Goal: Task Accomplishment & Management: Use online tool/utility

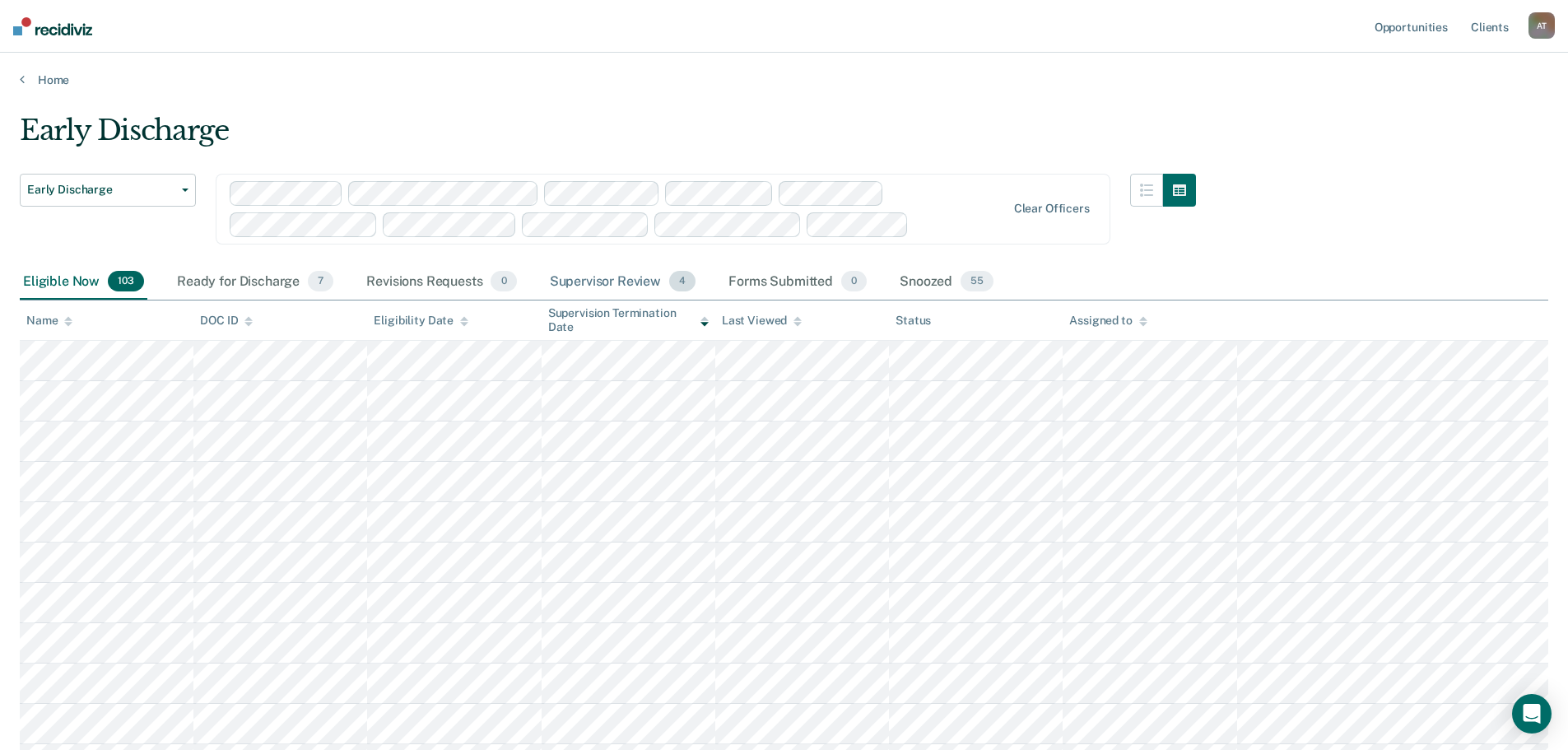
click at [603, 281] on div "Supervisor Review 4" at bounding box center [622, 282] width 153 height 36
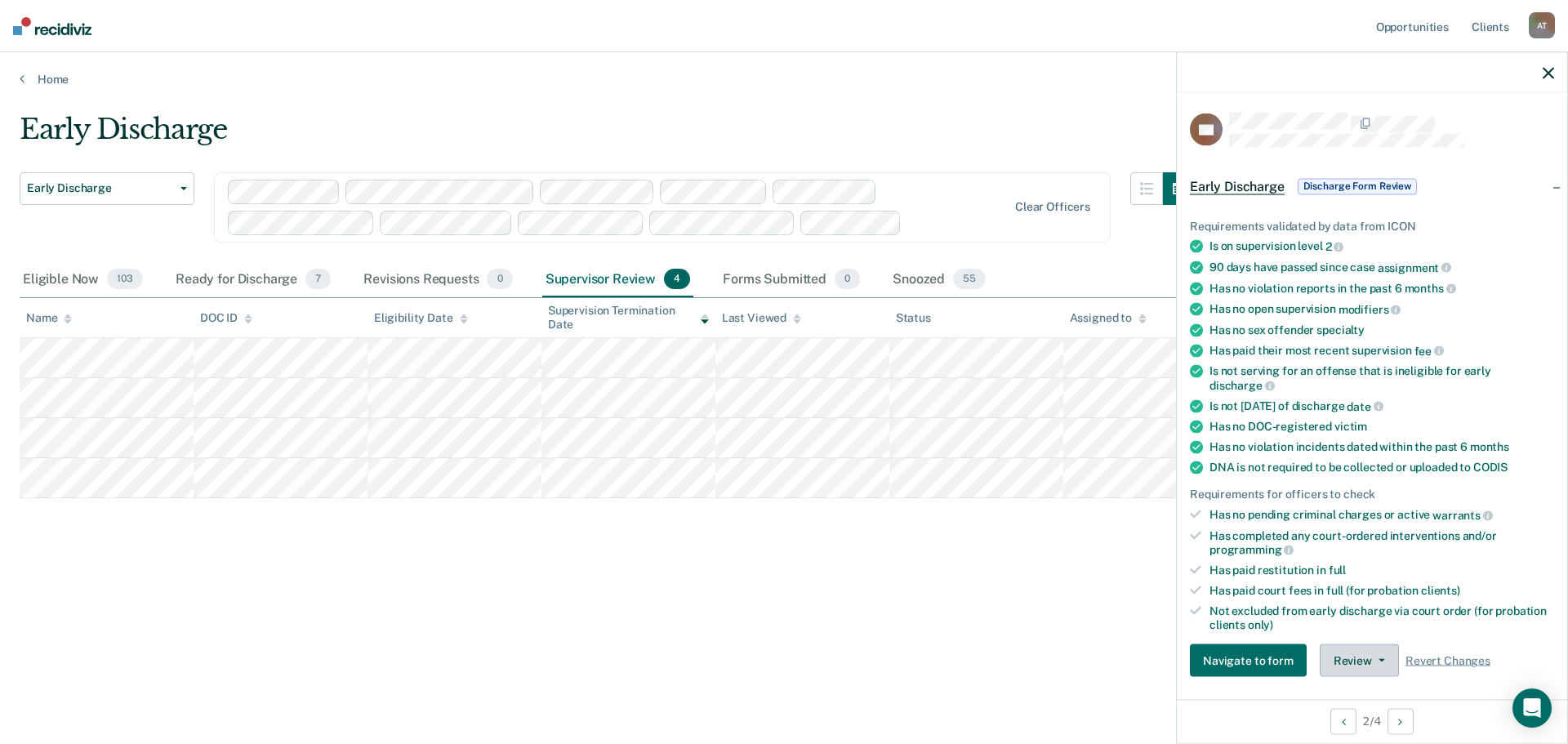
click at [1378, 659] on icon "button" at bounding box center [1381, 661] width 7 height 3
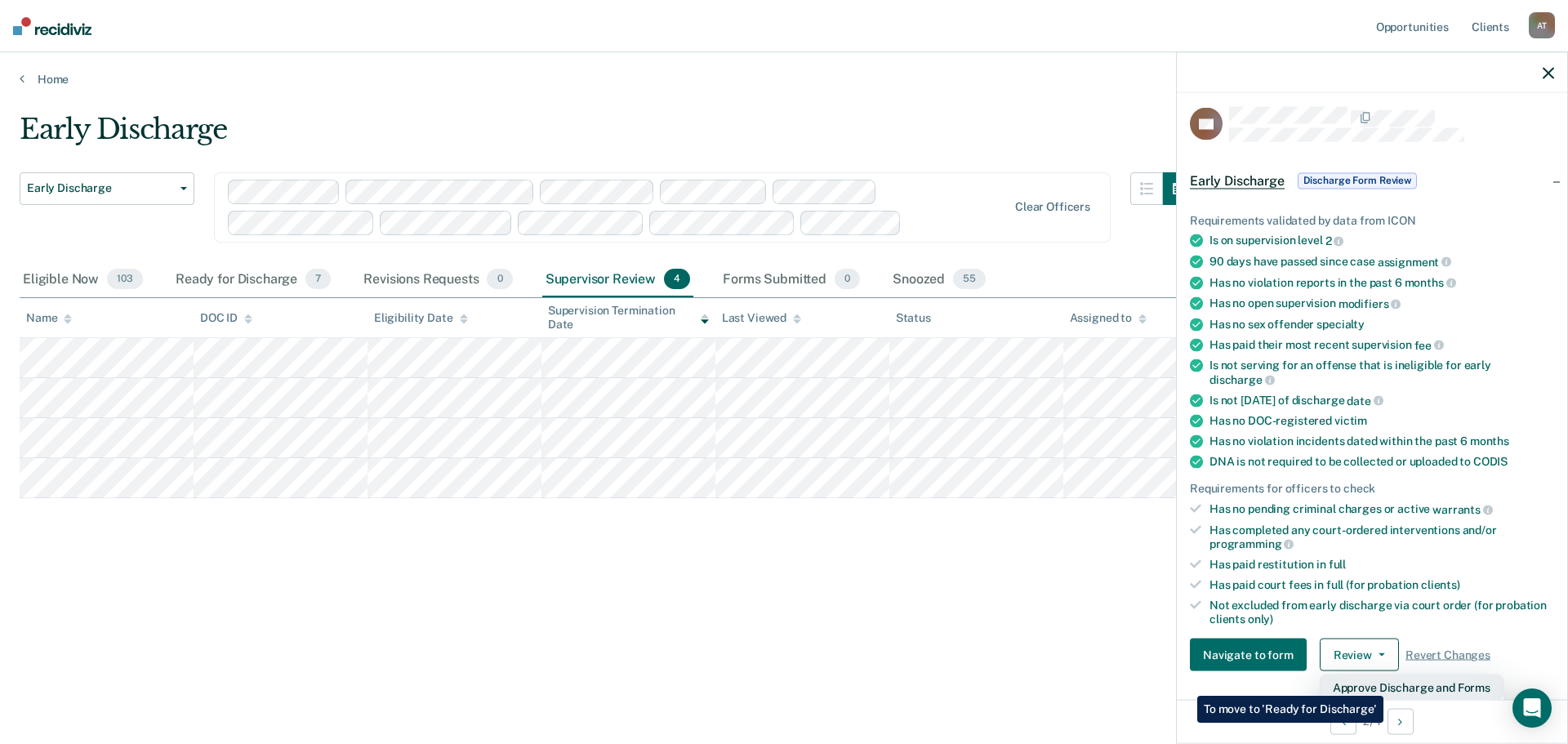
click at [1383, 684] on button "Approve Discharge and Forms" at bounding box center [1411, 687] width 184 height 26
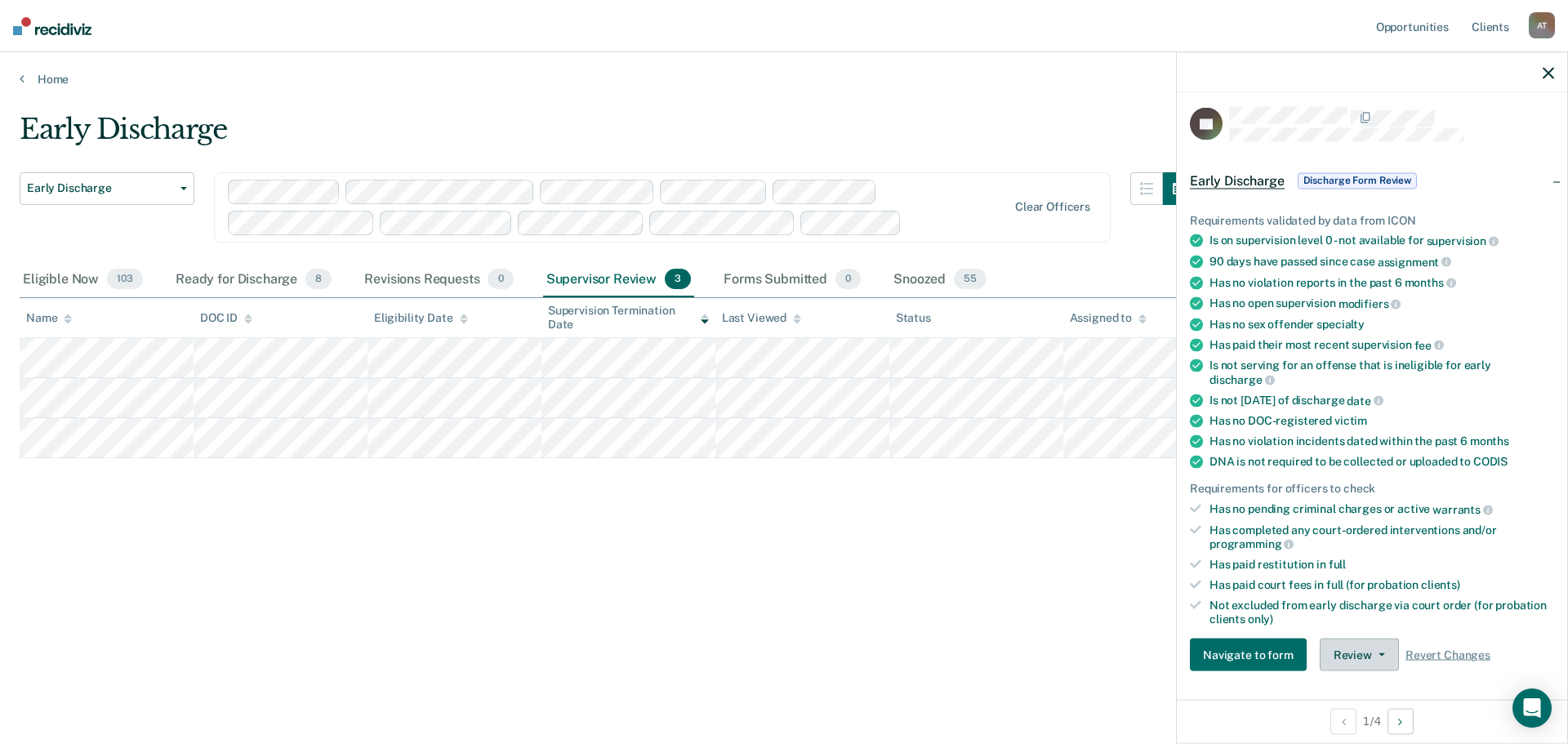
click at [1379, 653] on icon "button" at bounding box center [1381, 655] width 7 height 3
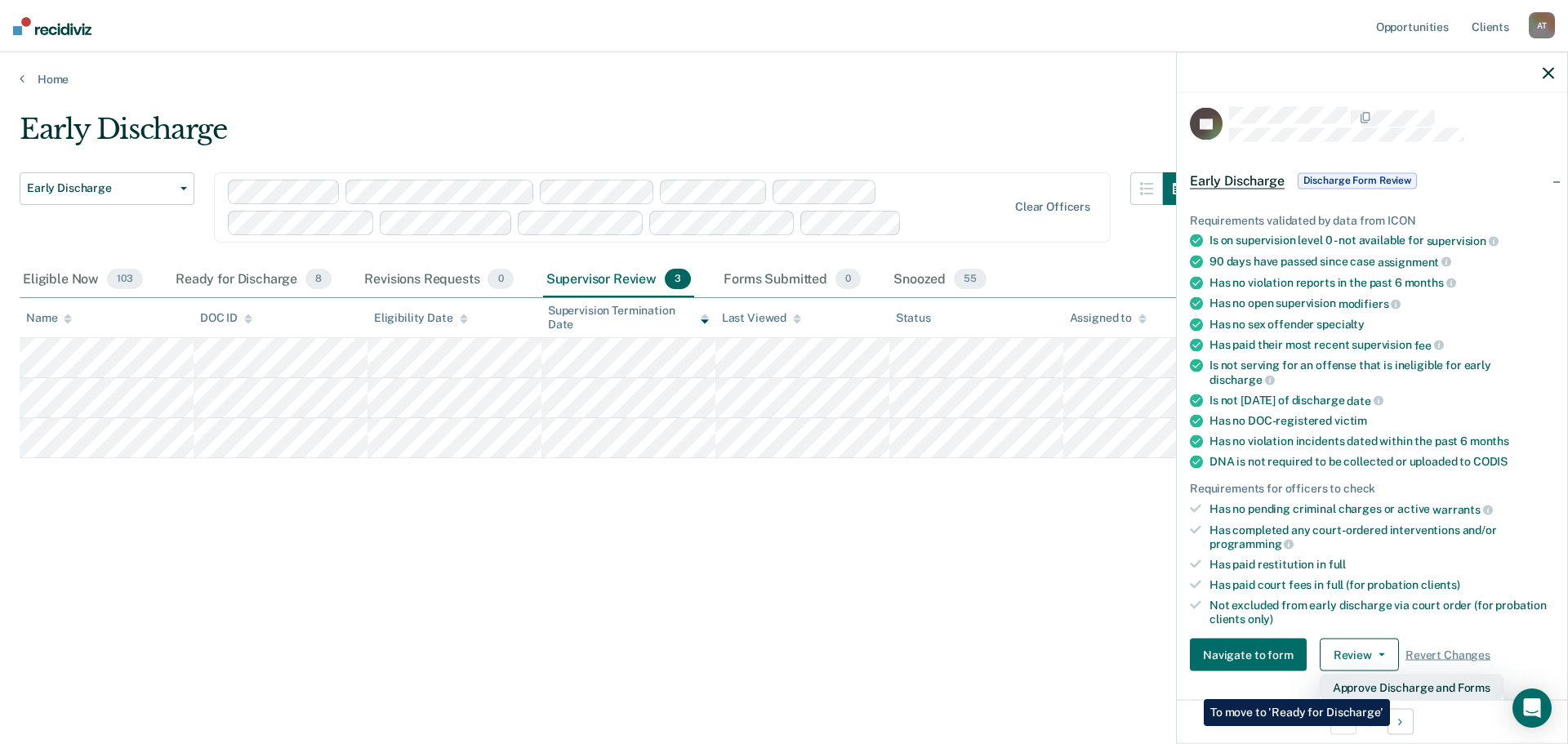
click at [1390, 687] on button "Approve Discharge and Forms" at bounding box center [1411, 687] width 184 height 26
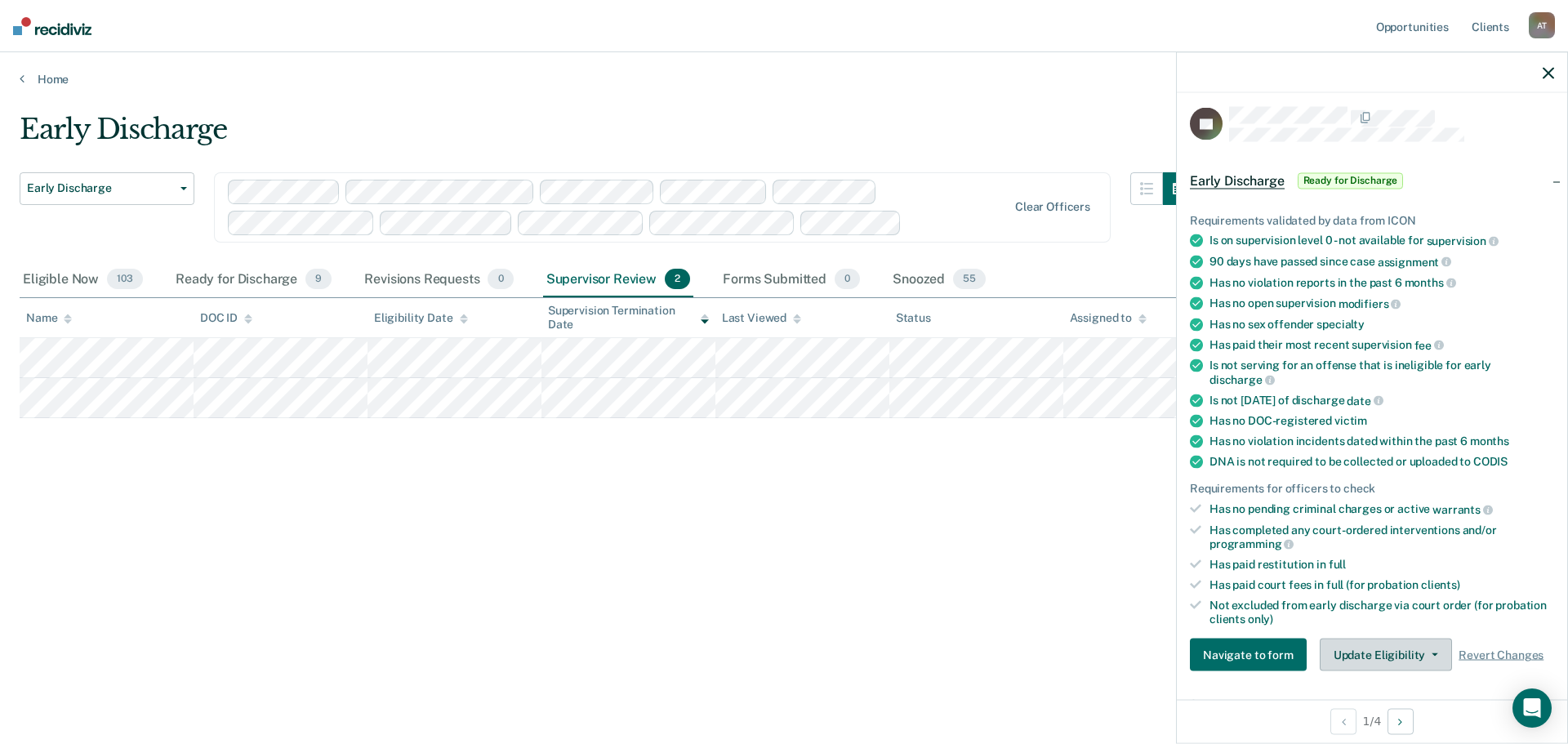
click at [1409, 644] on button "Update Eligibility" at bounding box center [1386, 655] width 132 height 33
click at [1425, 653] on span "button" at bounding box center [1431, 655] width 13 height 3
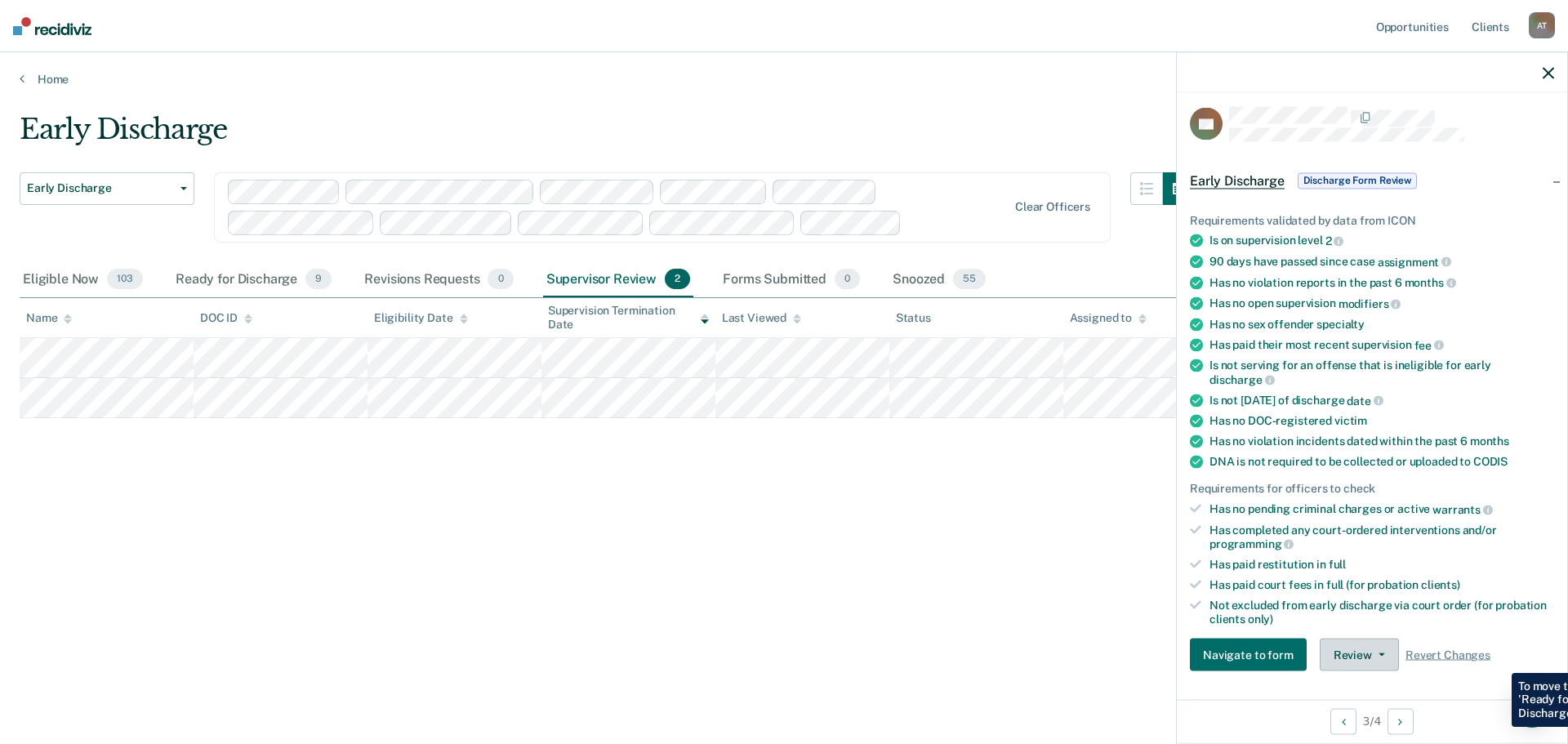
click at [1372, 653] on span "button" at bounding box center [1378, 655] width 13 height 3
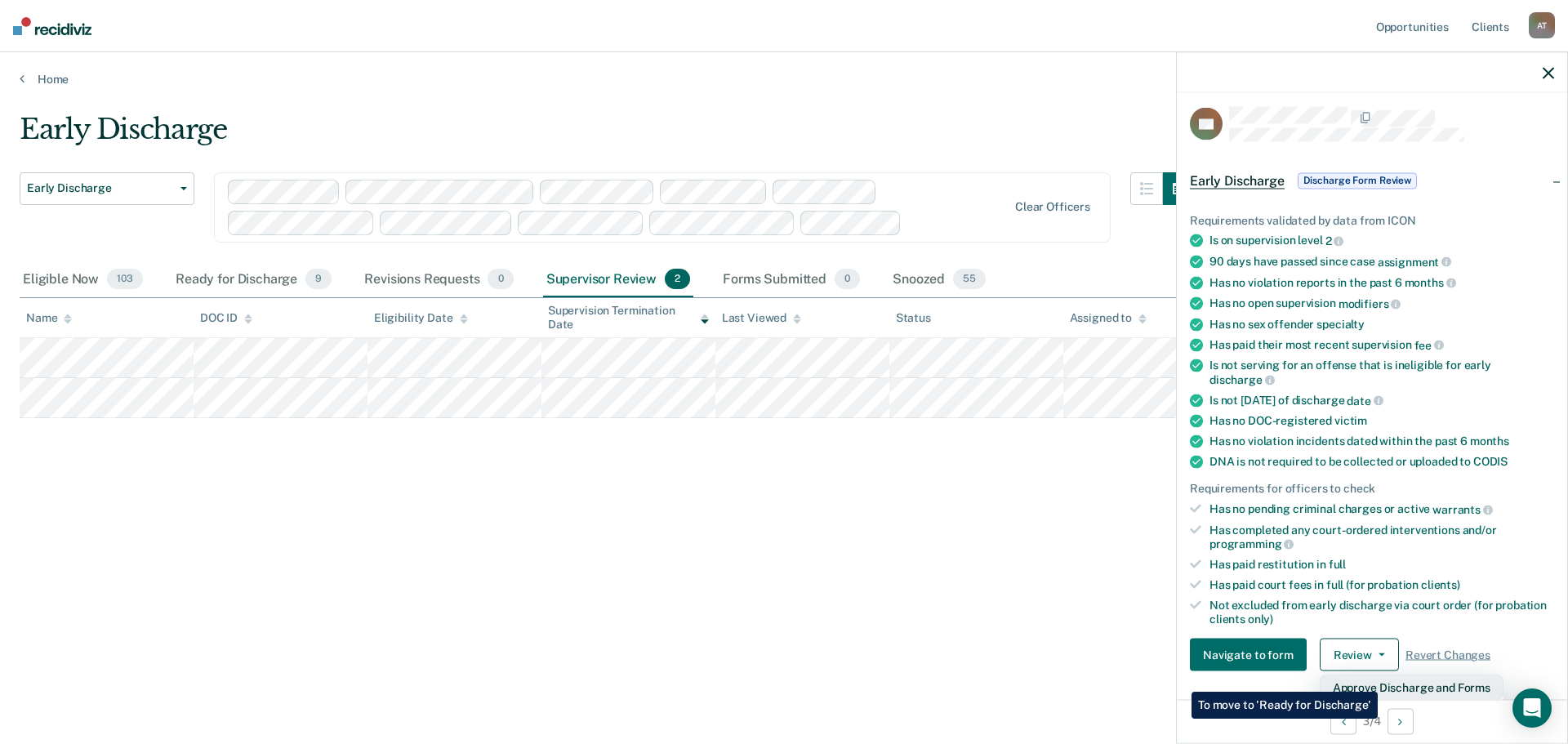
click at [1377, 680] on button "Approve Discharge and Forms" at bounding box center [1411, 687] width 184 height 26
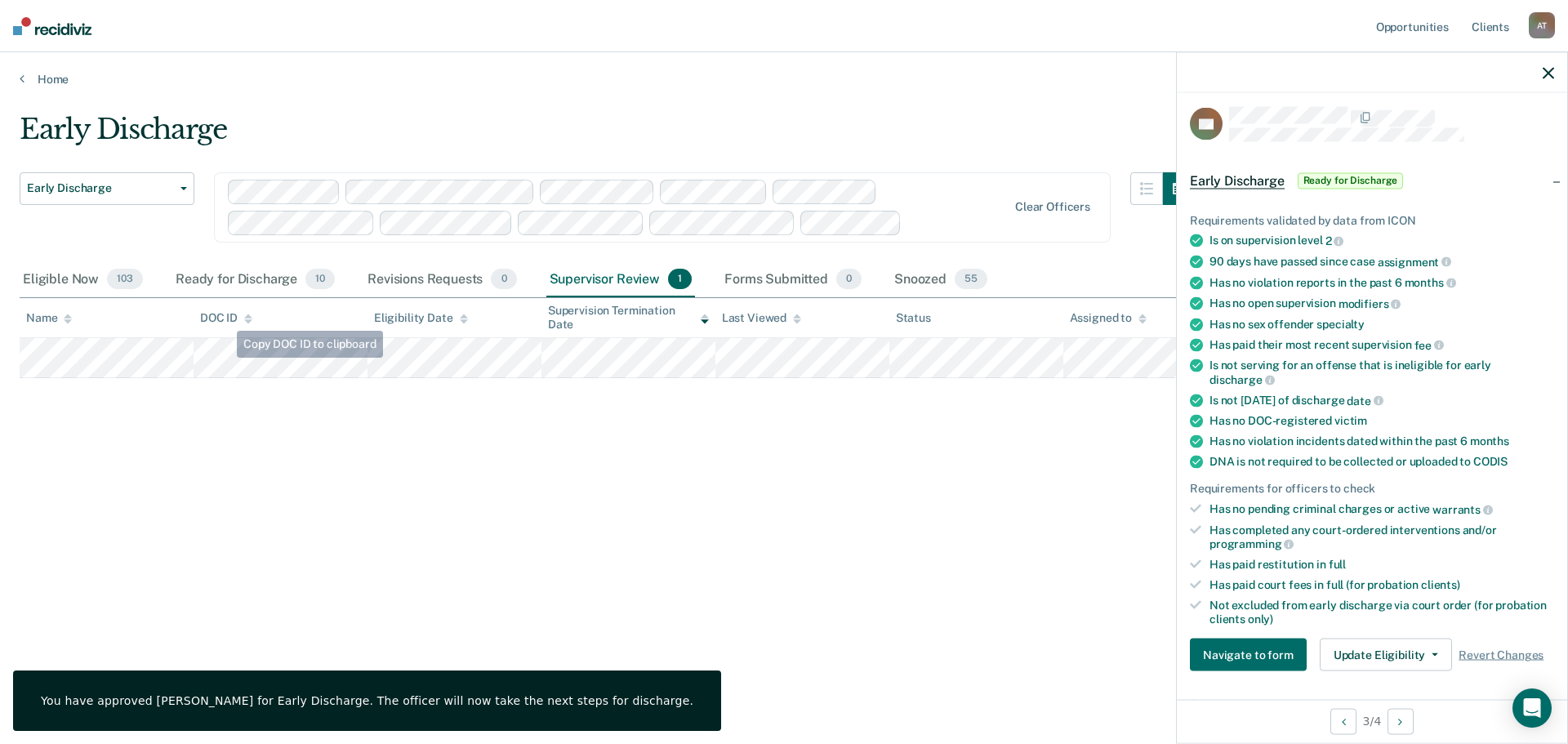
drag, startPoint x: 234, startPoint y: 380, endPoint x: 293, endPoint y: 338, distance: 72.4
click at [293, 338] on th "DOC ID" at bounding box center [280, 317] width 174 height 40
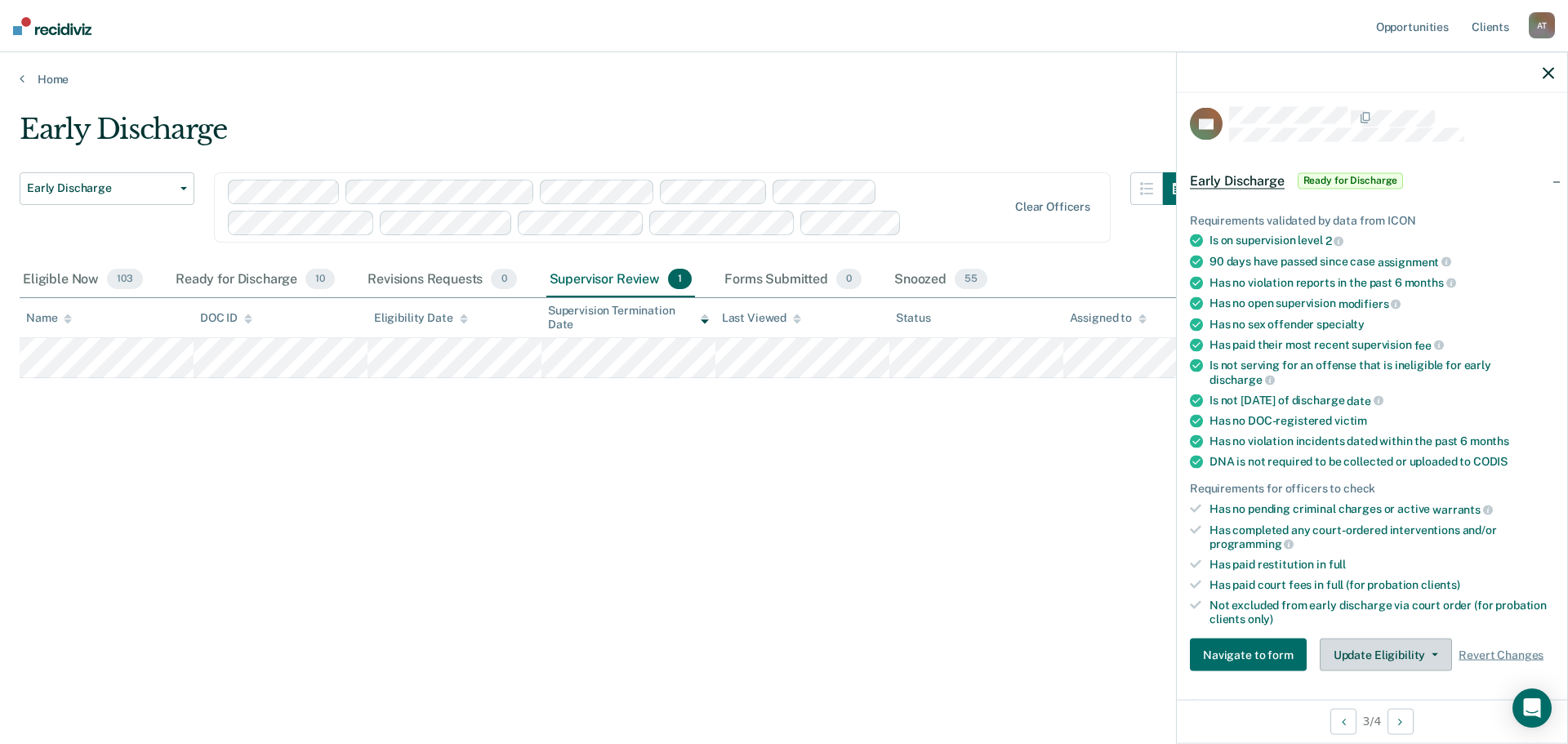
click at [1413, 651] on button "Update Eligibility" at bounding box center [1386, 655] width 132 height 33
click at [1364, 646] on button "Review" at bounding box center [1359, 655] width 79 height 33
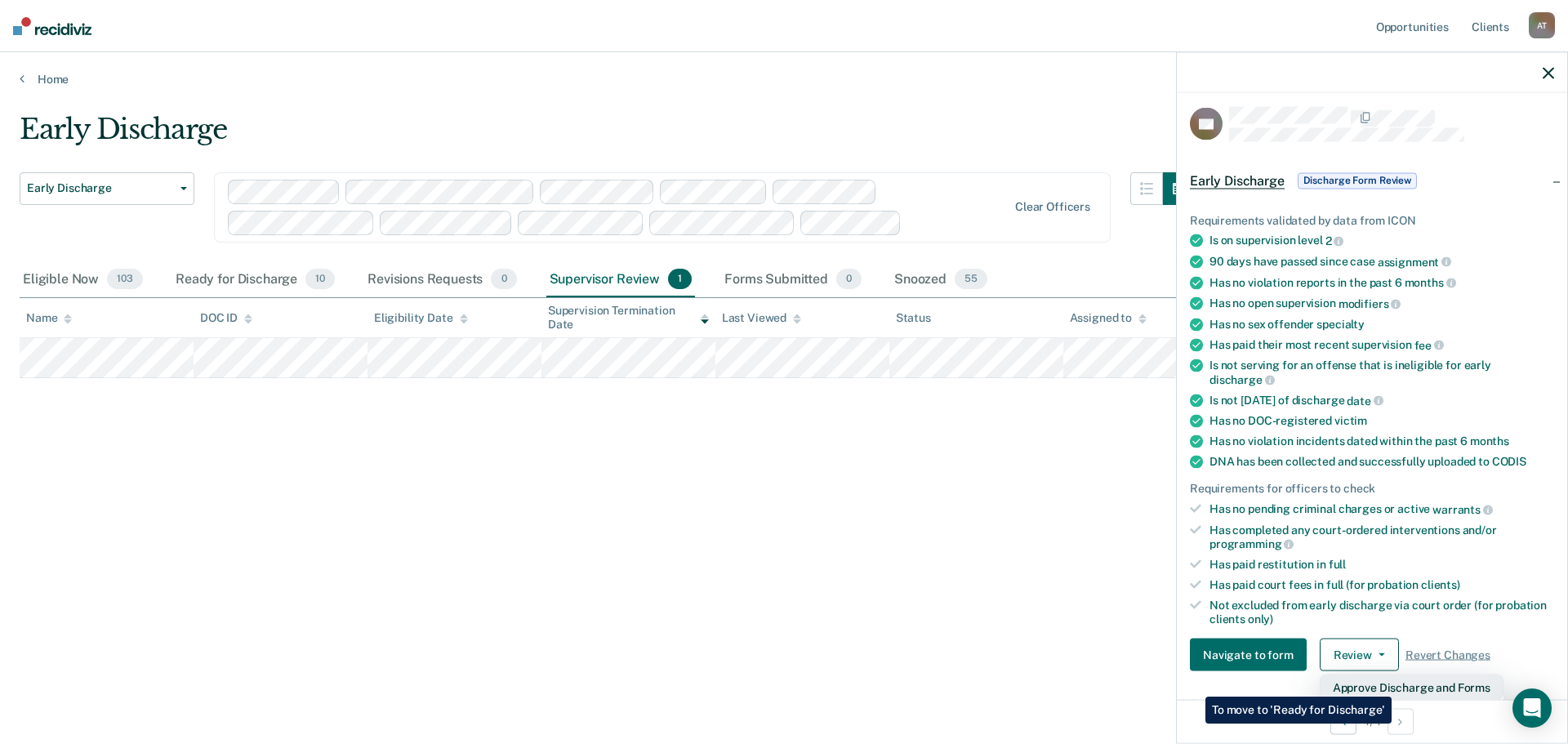
click at [1392, 685] on button "Approve Discharge and Forms" at bounding box center [1411, 687] width 184 height 26
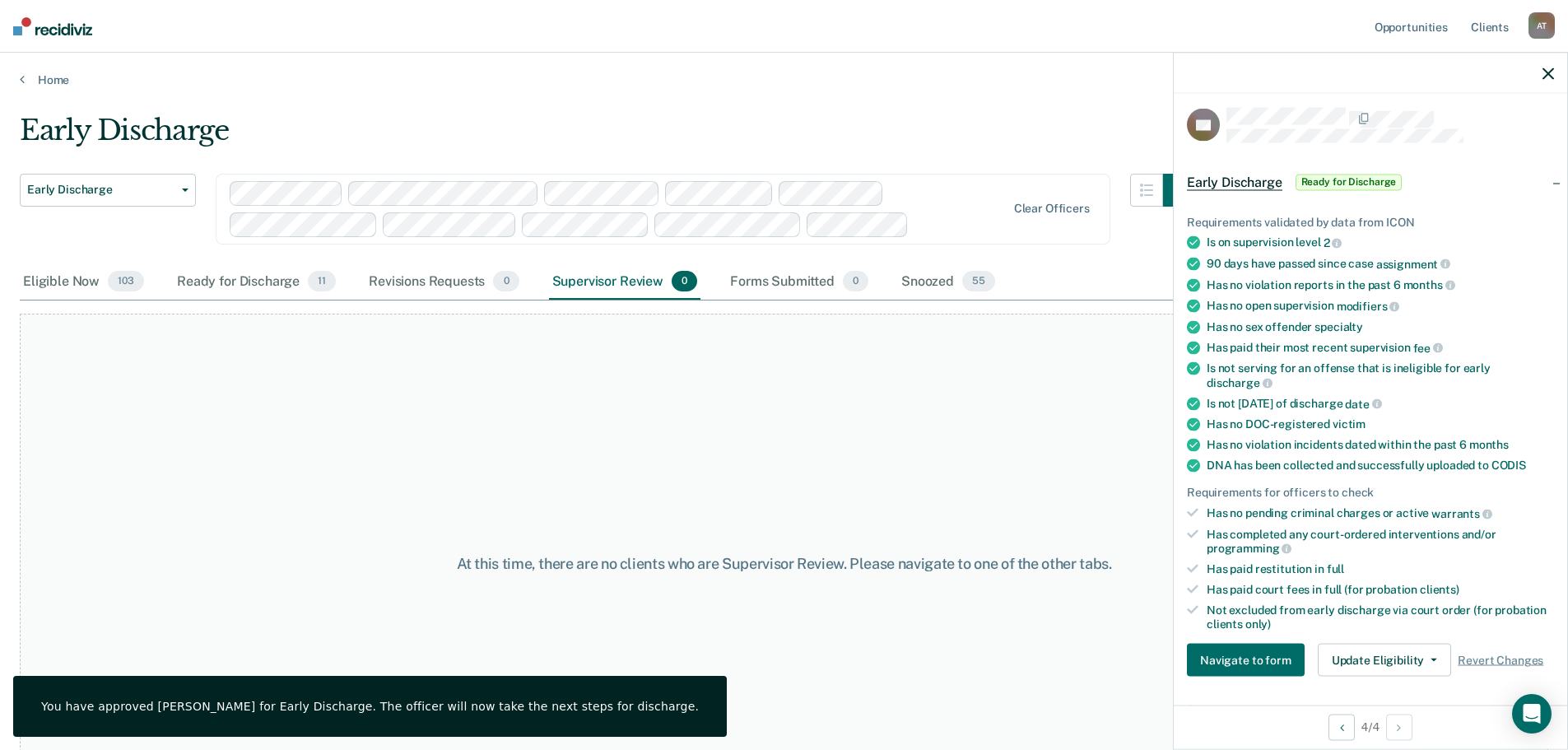
click at [1548, 76] on icon "button" at bounding box center [1548, 73] width 11 height 11
